Goal: Information Seeking & Learning: Compare options

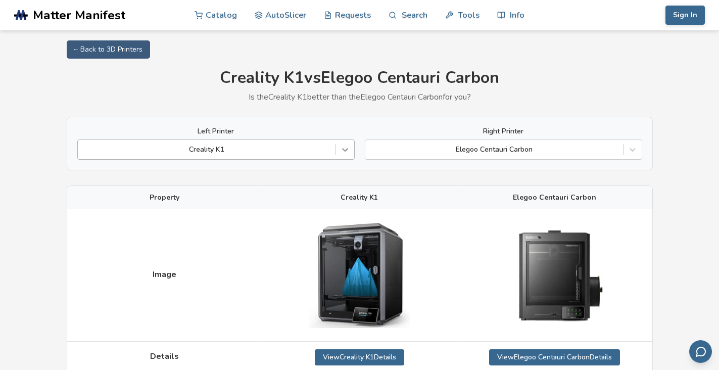
click at [346, 149] on icon at bounding box center [345, 151] width 6 height 4
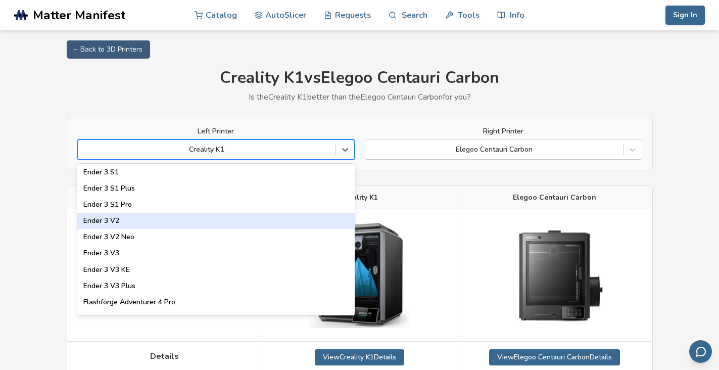
scroll to position [981, 0]
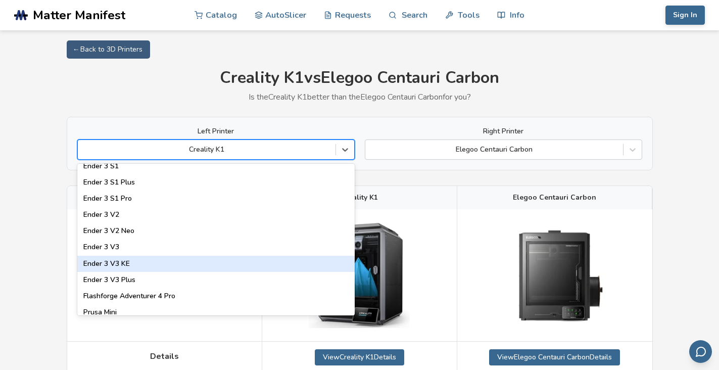
click at [124, 264] on div "Ender 3 V3 KE" at bounding box center [216, 264] width 278 height 16
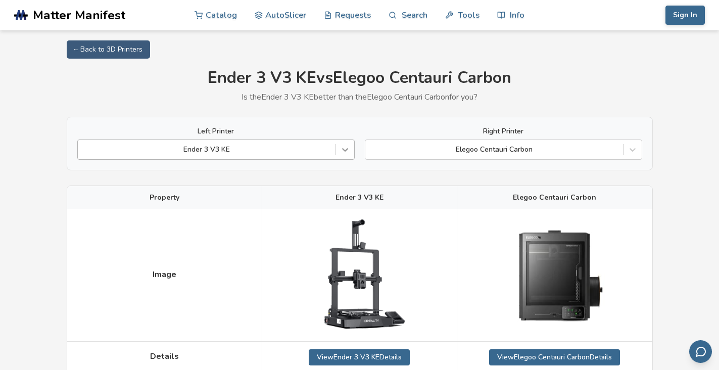
click at [344, 156] on div at bounding box center [345, 150] width 18 height 18
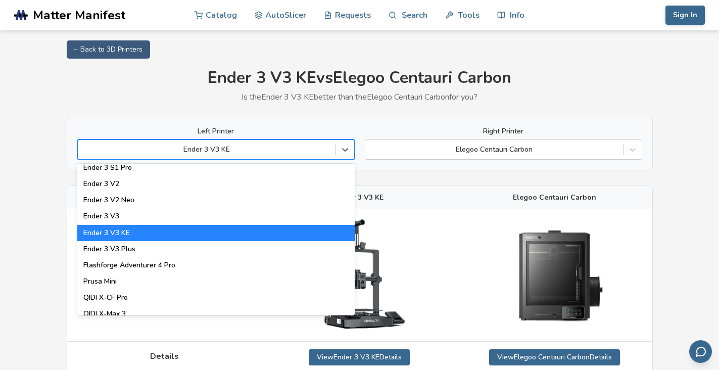
scroll to position [1010, 0]
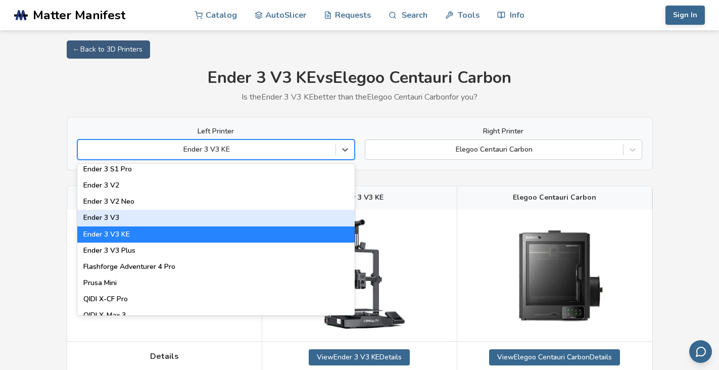
click at [140, 215] on div "Ender 3 V3" at bounding box center [216, 218] width 278 height 16
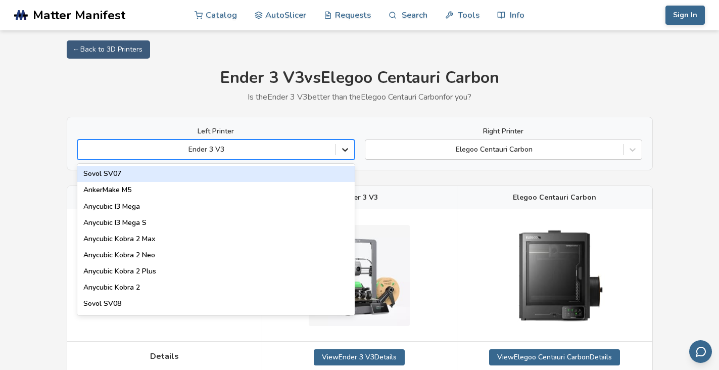
click at [348, 148] on icon at bounding box center [345, 150] width 10 height 10
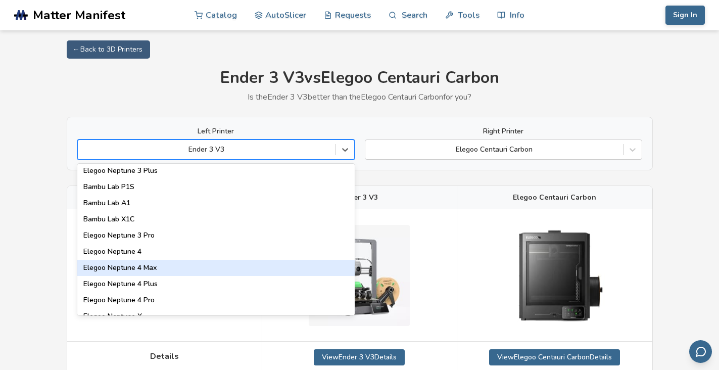
scroll to position [733, 0]
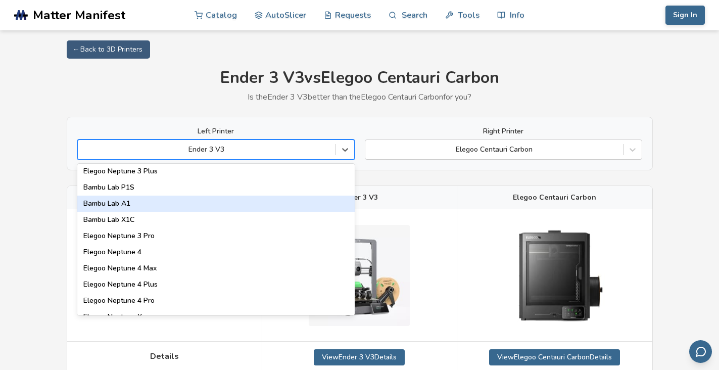
click at [123, 201] on div "Bambu Lab A1" at bounding box center [216, 204] width 278 height 16
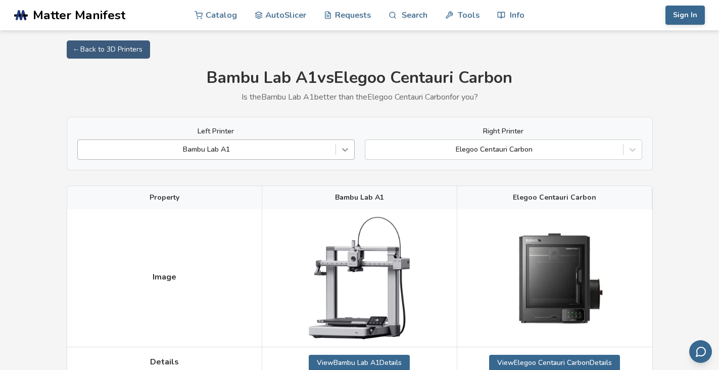
click at [343, 149] on icon at bounding box center [345, 151] width 6 height 4
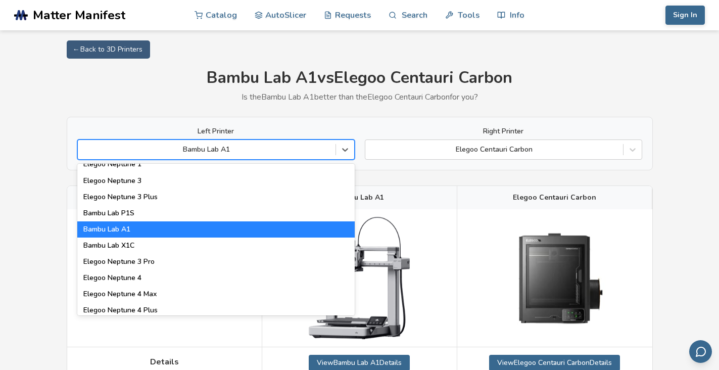
scroll to position [706, 0]
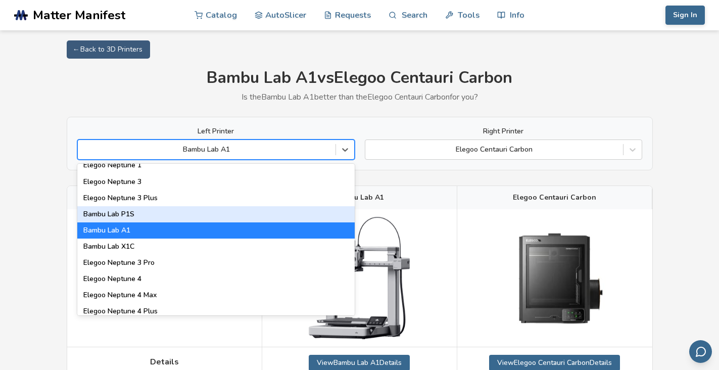
click at [209, 216] on div "Bambu Lab P1S" at bounding box center [216, 214] width 278 height 16
